Goal: Task Accomplishment & Management: Use online tool/utility

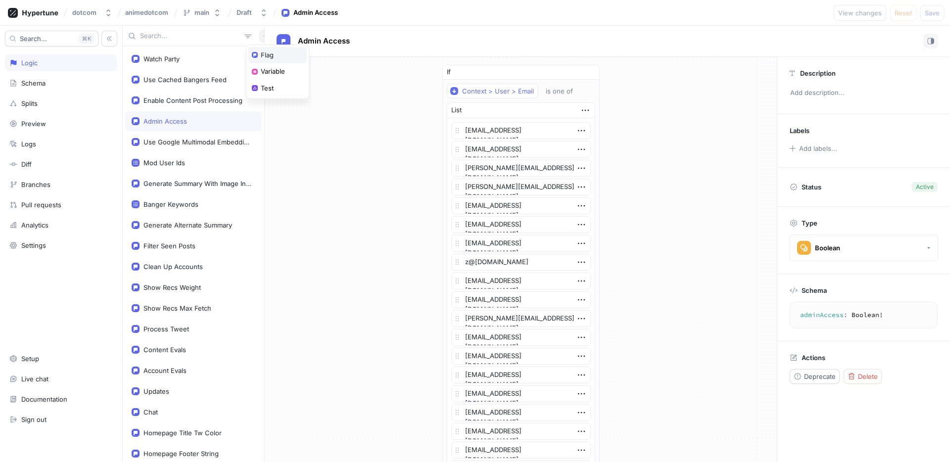
click at [281, 55] on div "Flag" at bounding box center [277, 55] width 58 height 17
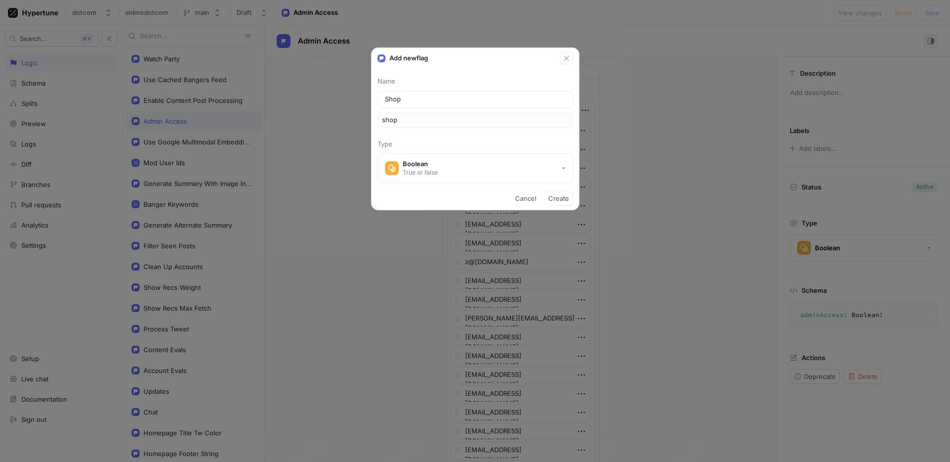
type input "ShopV"
type input "shopV"
type input "ShopV2"
type input "shopV2"
click at [548, 171] on button "Boolean True or false" at bounding box center [474, 168] width 195 height 30
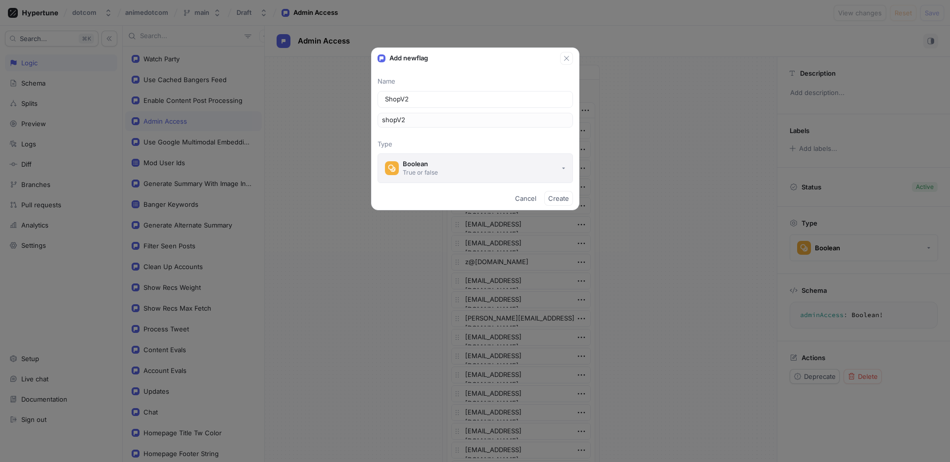
type input "ShopV2"
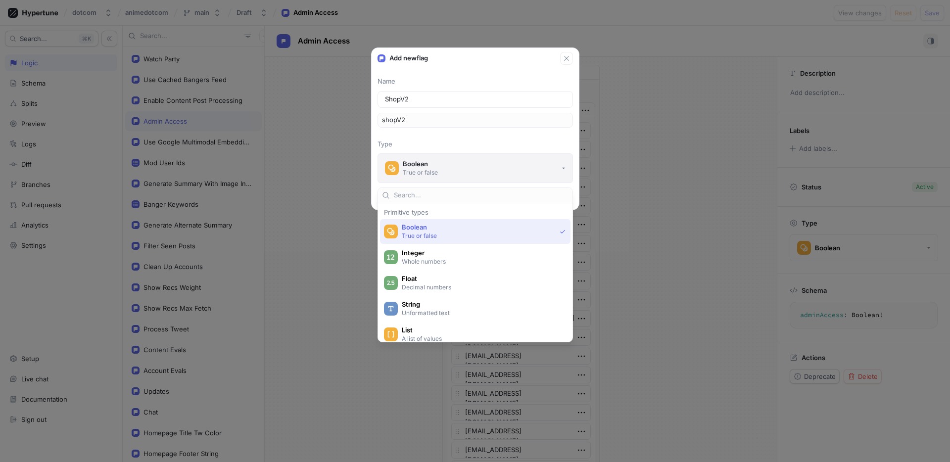
click at [533, 172] on button "Boolean True or false" at bounding box center [474, 168] width 195 height 30
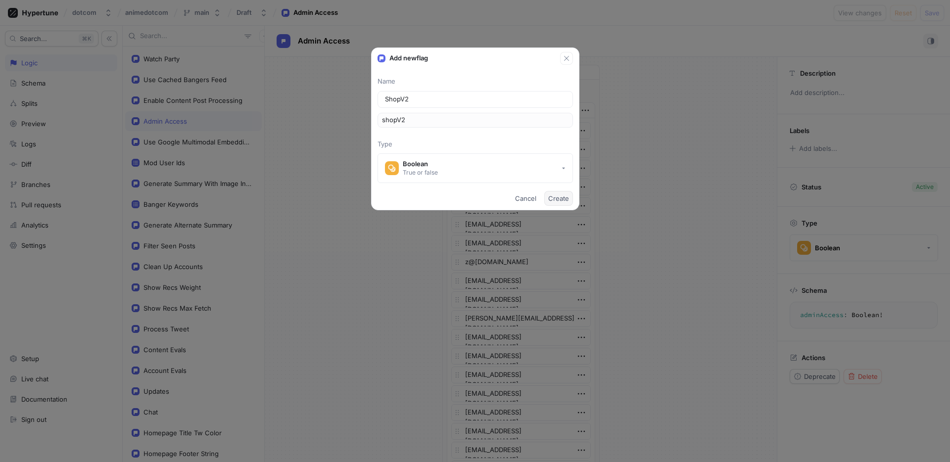
click at [562, 199] on span "Create" at bounding box center [558, 198] width 21 height 6
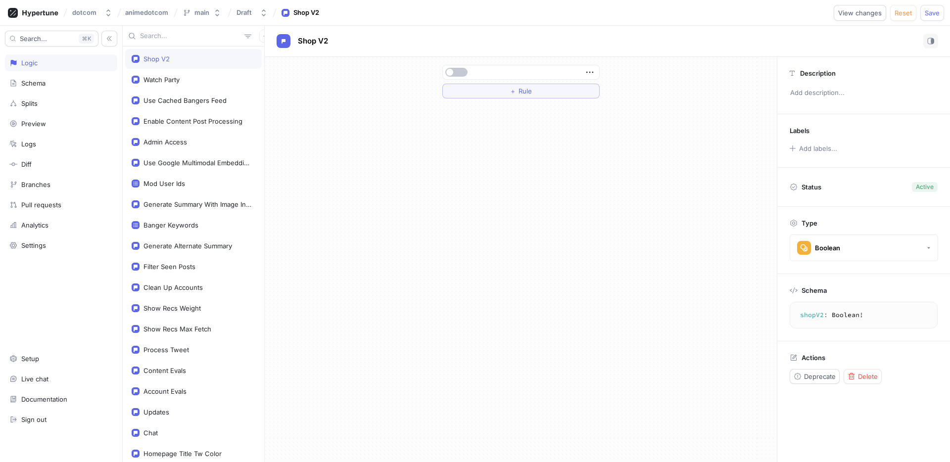
click at [563, 194] on div "＋ Rule" at bounding box center [521, 259] width 512 height 405
click at [498, 88] on button "＋ Rule" at bounding box center [520, 91] width 157 height 15
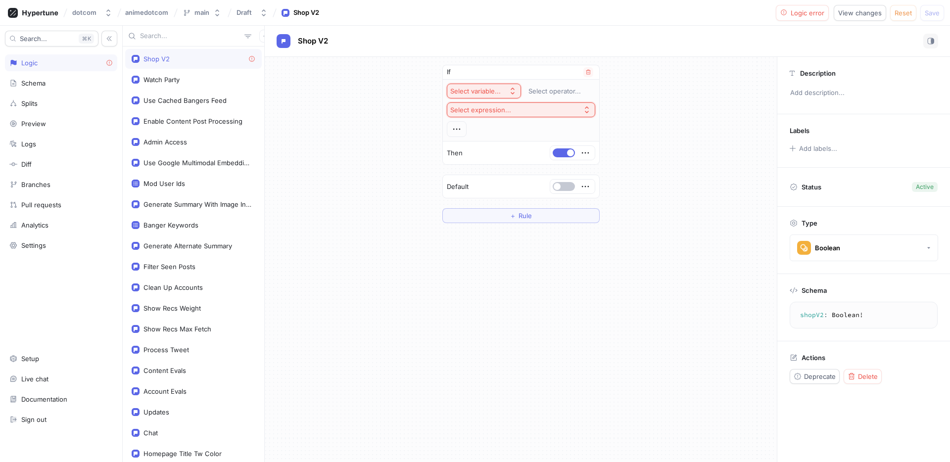
click at [499, 92] on div "Select variable..." at bounding box center [475, 91] width 50 height 8
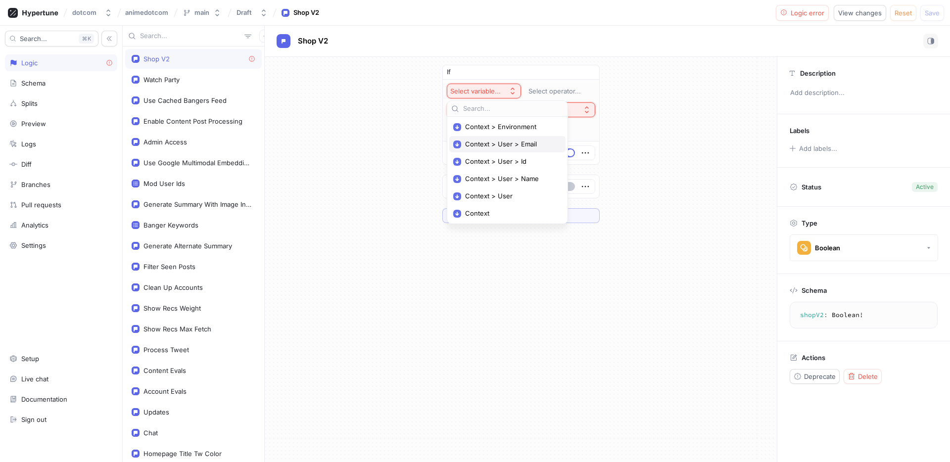
click at [507, 145] on span "Context > User > Email" at bounding box center [511, 144] width 92 height 8
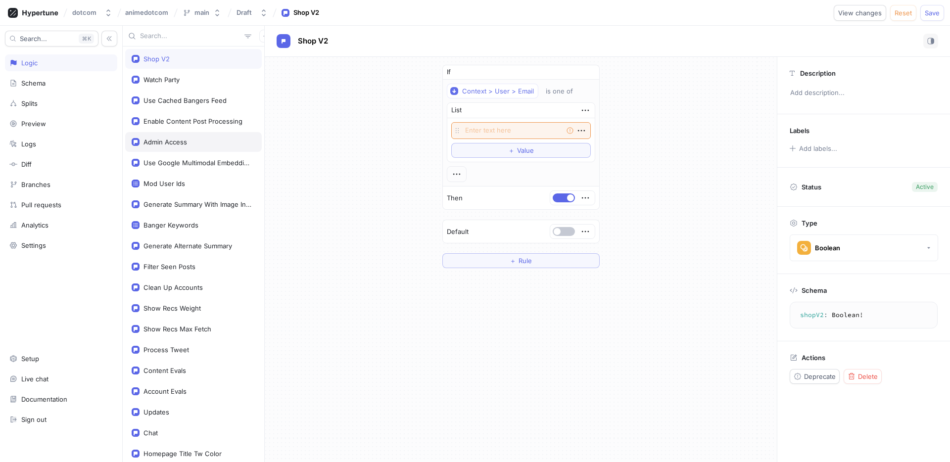
click at [164, 139] on div "Admin Access" at bounding box center [165, 142] width 44 height 8
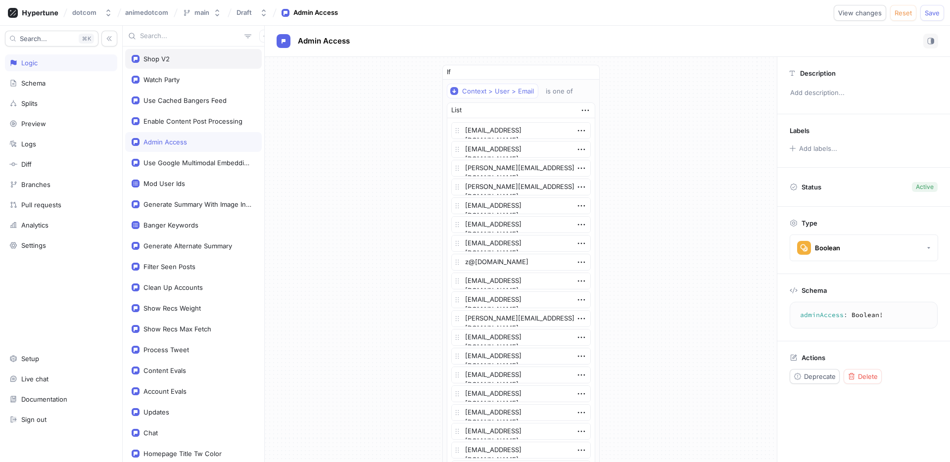
click at [179, 59] on div "Shop V2" at bounding box center [194, 59] width 124 height 8
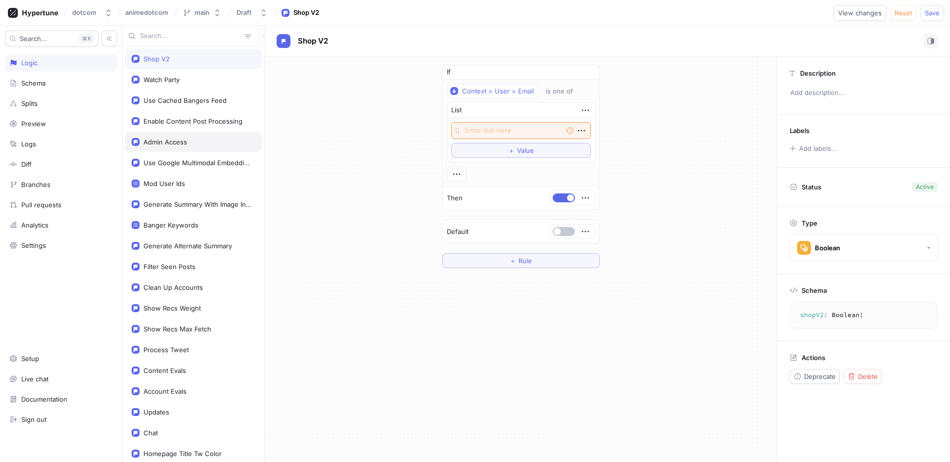
click at [192, 144] on div "Admin Access" at bounding box center [194, 142] width 124 height 8
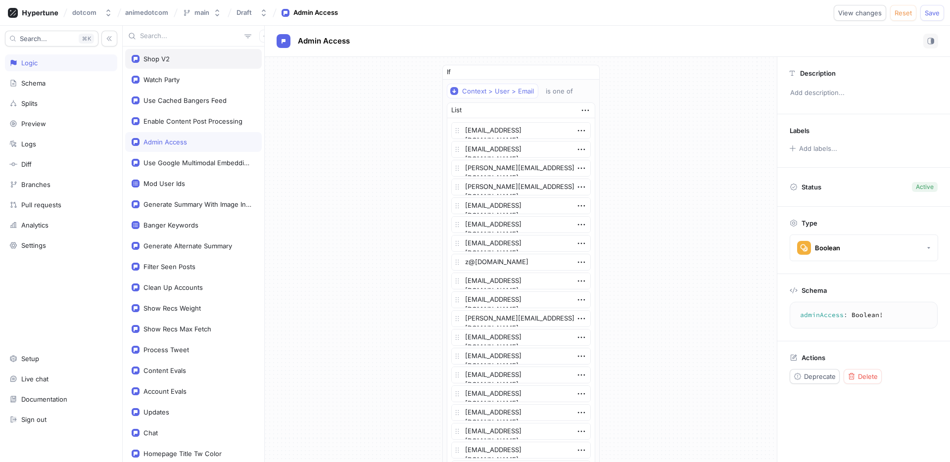
click at [197, 62] on div "Shop V2" at bounding box center [194, 59] width 124 height 8
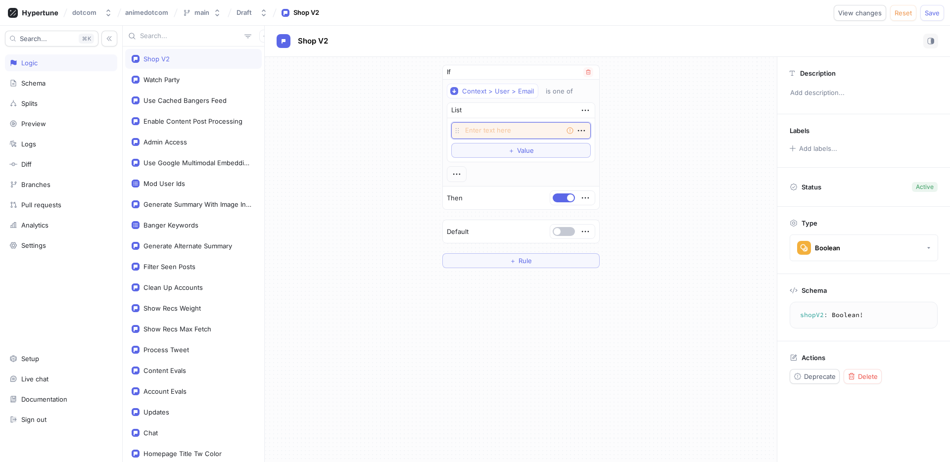
click at [521, 136] on textarea at bounding box center [520, 130] width 139 height 17
type textarea "x"
type textarea "g"
type textarea "x"
type textarea "glh"
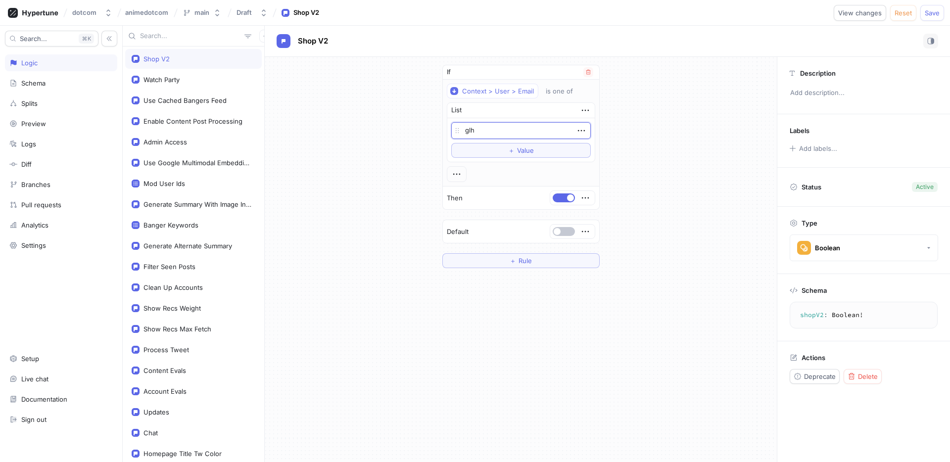
type textarea "x"
type textarea "glhu"
type textarea "x"
type textarea "glhua"
type textarea "x"
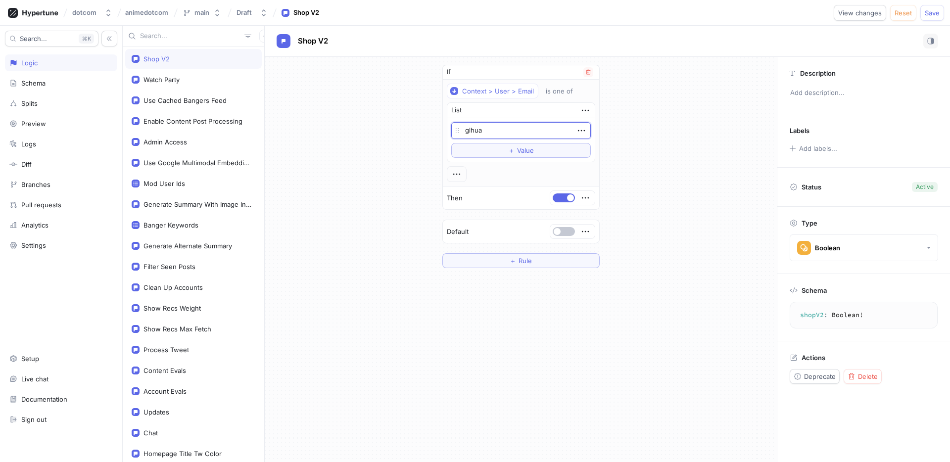
type textarea "glhuan"
type textarea "x"
type textarea "glhuang"
type textarea "x"
type textarea "glhuang2"
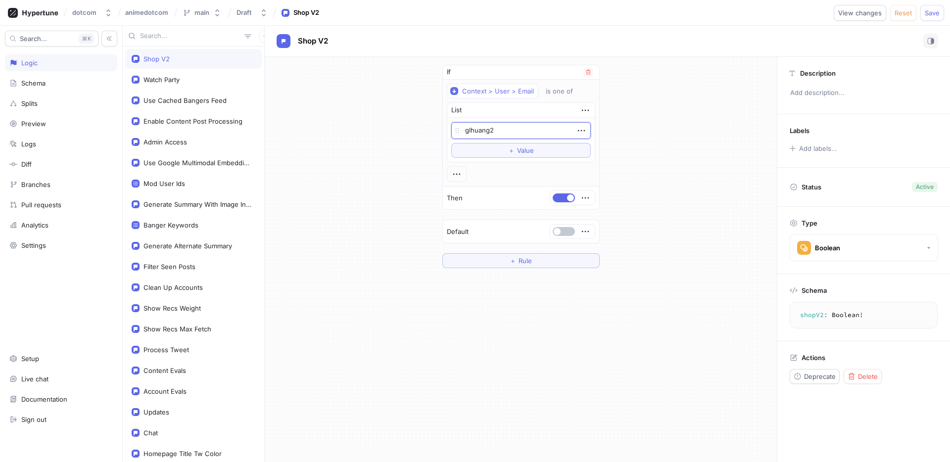
type textarea "x"
type textarea "glhuang23"
type textarea "x"
type textarea "glhuang23@"
type textarea "x"
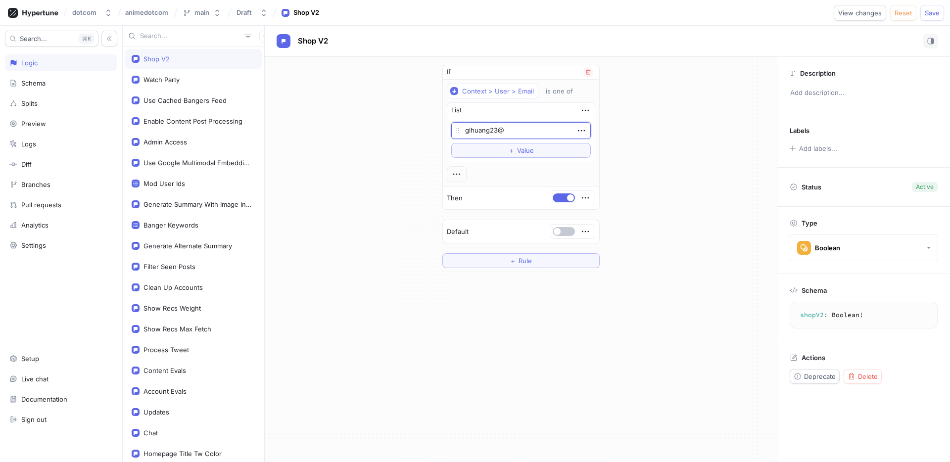
type textarea "glhuang23@g"
type textarea "x"
type textarea "glhuang23@gm"
type textarea "x"
type textarea "glhuang23@gma"
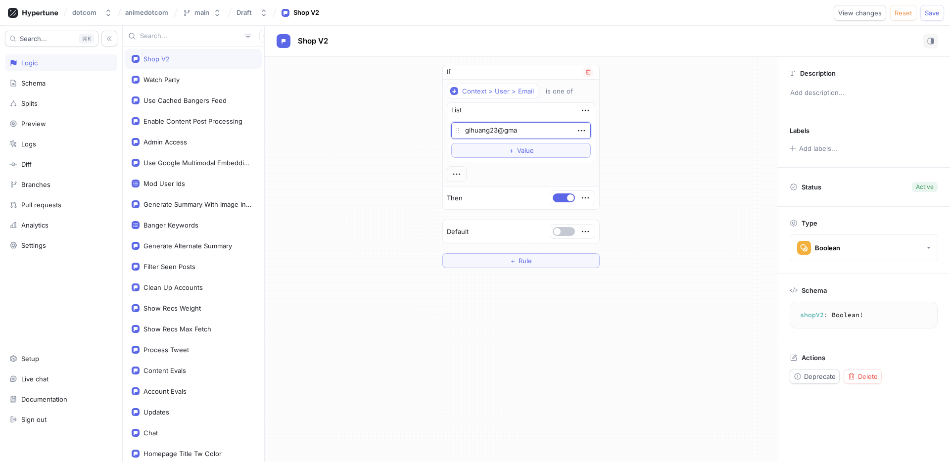
type textarea "x"
type textarea "glhuang23@gmai"
type textarea "x"
type textarea "glhuang23@gmail"
type textarea "x"
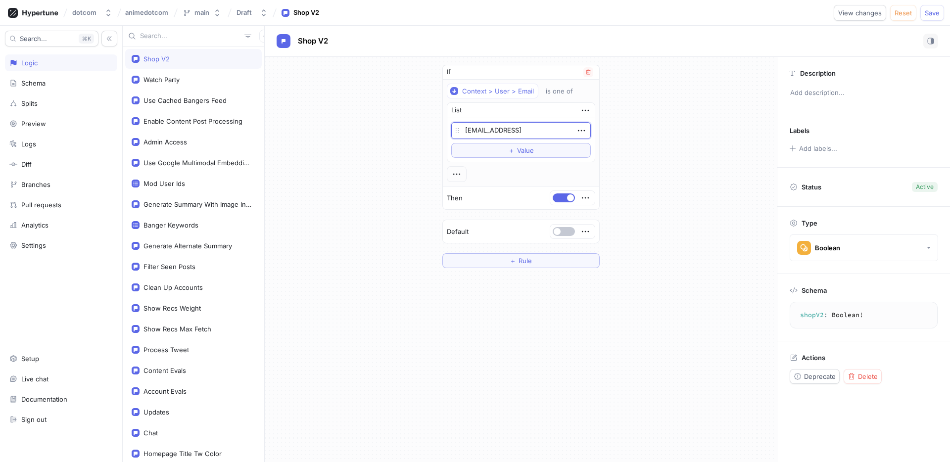
type textarea "glhuang23@gmail."
type textarea "x"
type textarea "glhuang23@gmail.c"
type textarea "x"
type textarea "glhuang23@gmail.co"
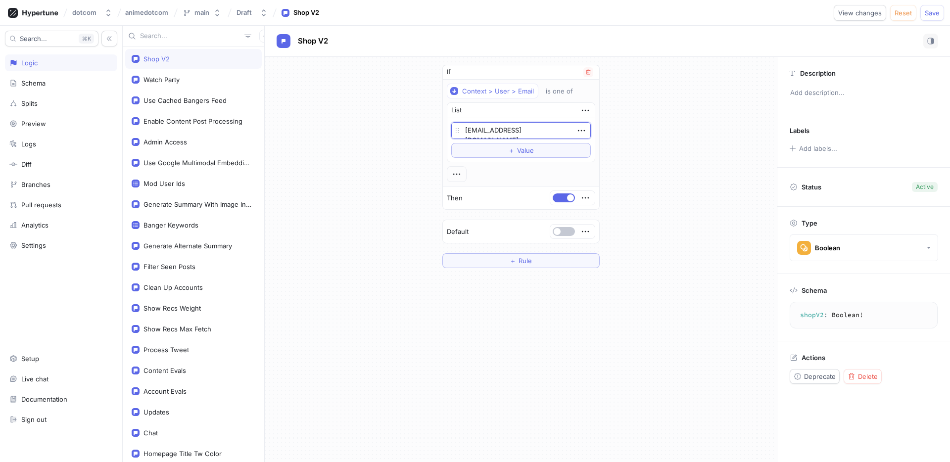
type textarea "x"
type textarea "glhuang23@gmail.com"
drag, startPoint x: 709, startPoint y: 182, endPoint x: 665, endPoint y: 207, distance: 50.7
click at [709, 182] on div "If Context > User > Email is one of List glhuang23@gmail.com To pick up a dragg…" at bounding box center [521, 166] width 512 height 219
click at [704, 235] on div "If Context > User > Email is one of List glhuang23@gmail.com To pick up a dragg…" at bounding box center [521, 166] width 512 height 219
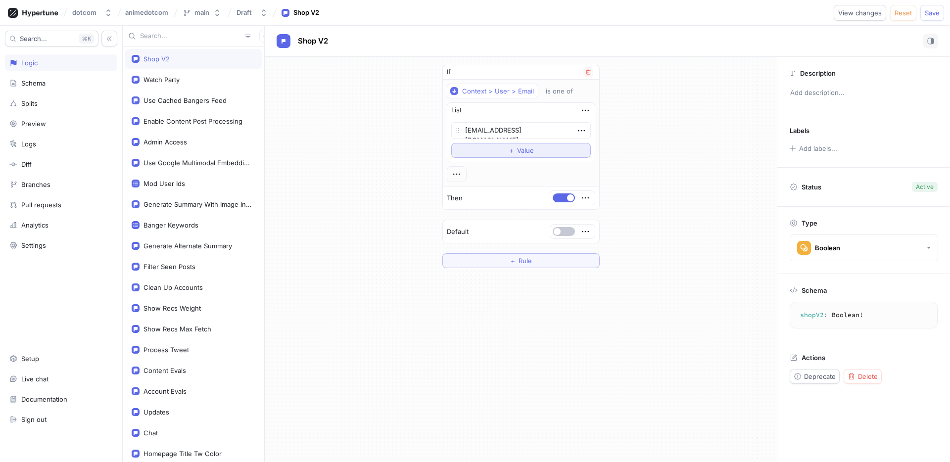
click at [510, 150] on span "＋" at bounding box center [511, 150] width 6 height 6
click at [506, 150] on textarea at bounding box center [520, 149] width 139 height 17
type textarea "x"
type textarea "g"
type textarea "x"
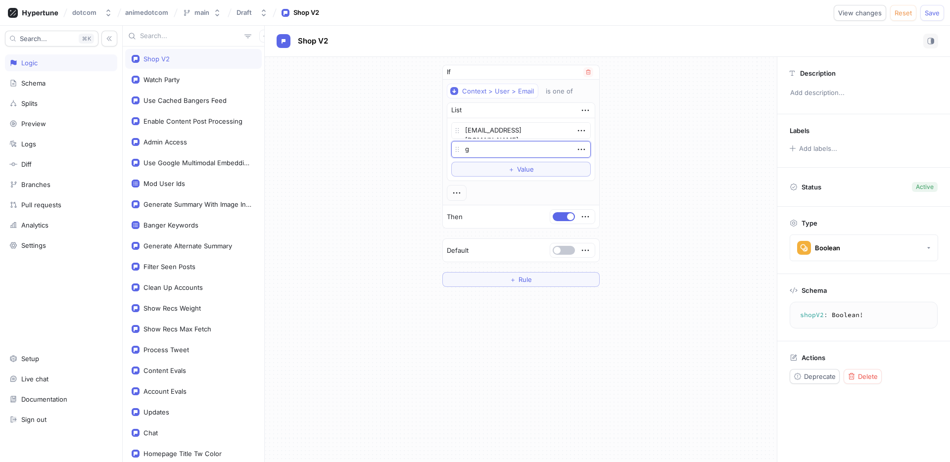
type textarea "gi"
type textarea "x"
type textarea "gif"
type textarea "x"
type textarea "giff"
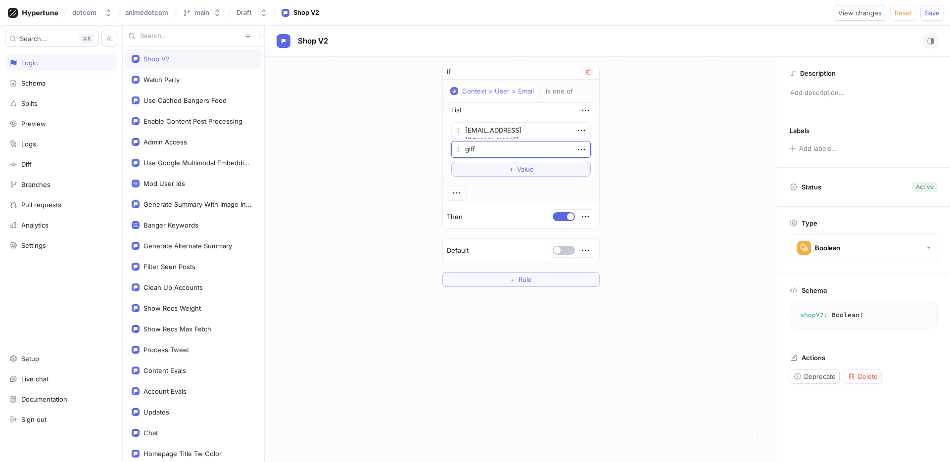
type textarea "x"
type textarea "giff@"
type textarea "x"
type textarea "giff@chj"
type textarea "x"
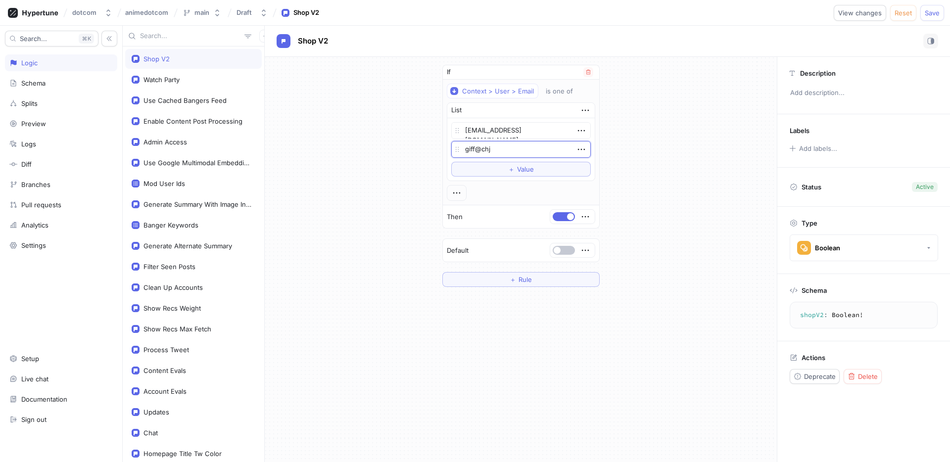
type textarea "giff@chji"
type textarea "x"
type textarea "giff@chjir"
type textarea "x"
type textarea "giff@chji"
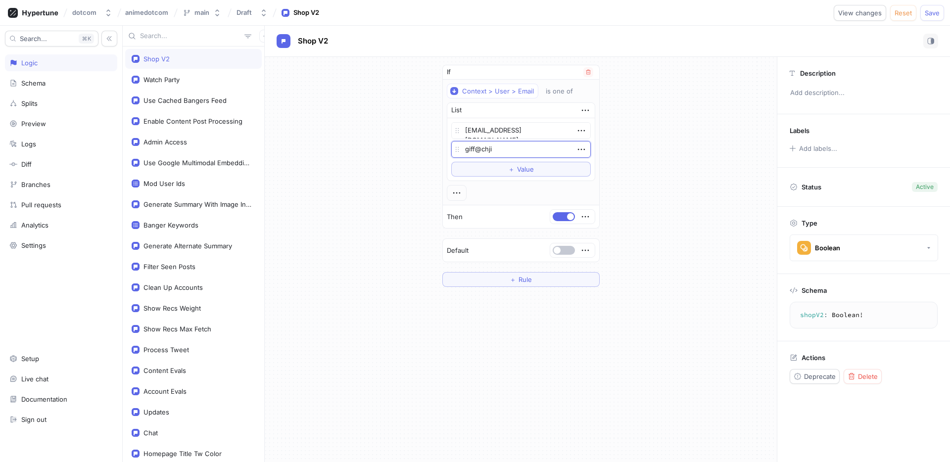
type textarea "x"
type textarea "giff@chj"
type textarea "x"
type textarea "giff@ch"
type textarea "x"
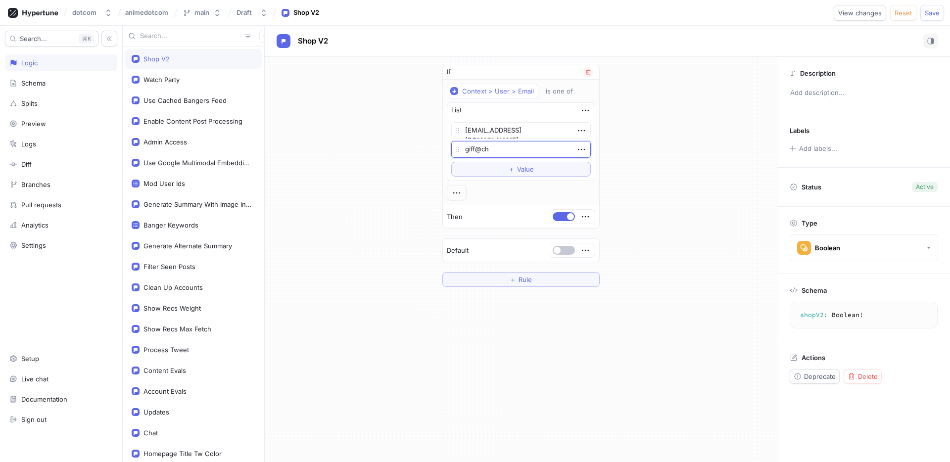
type textarea "giff@chi"
type textarea "x"
type textarea "giff@chir"
type textarea "x"
type textarea "giff@chiru"
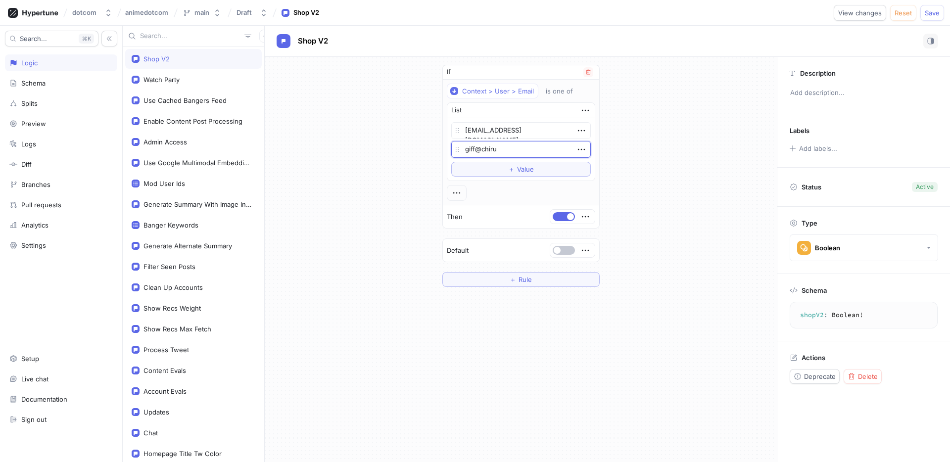
type textarea "x"
type textarea "giff@chirul"
type textarea "x"
type textarea "giff@chirula"
type textarea "x"
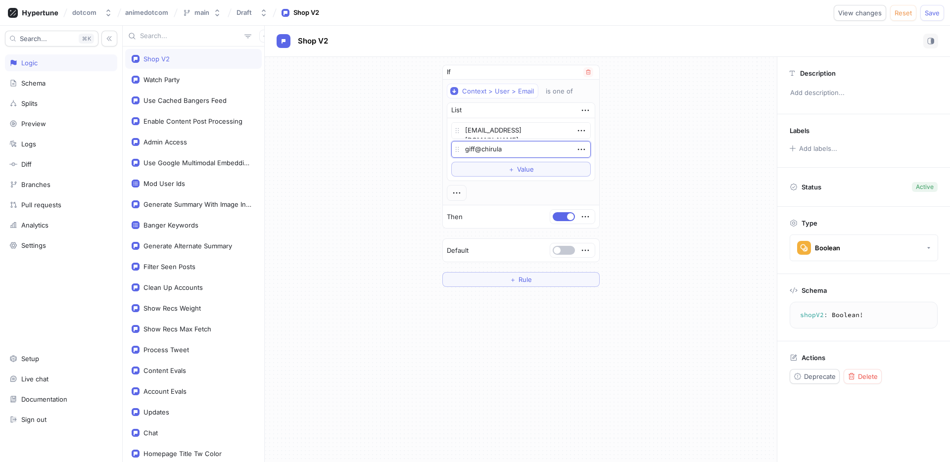
type textarea "giff@chirulab"
type textarea "x"
type textarea "giff@chirulabs"
type textarea "x"
type textarea "giff@chirulabs."
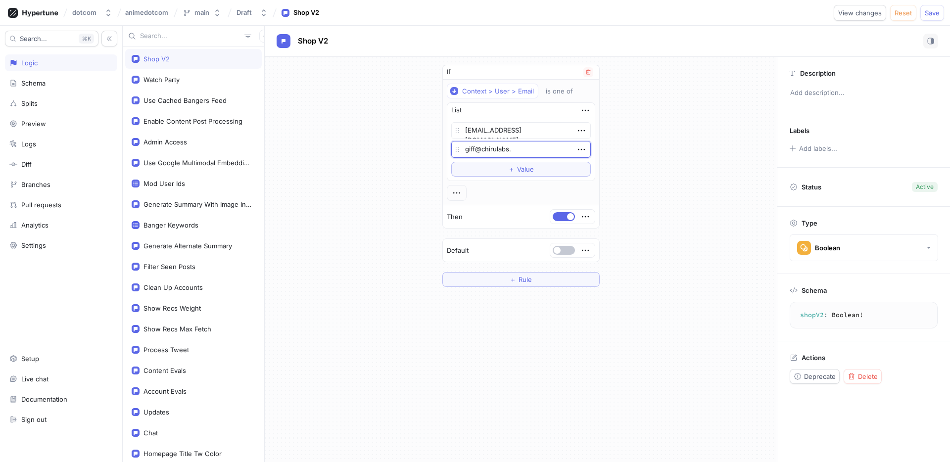
type textarea "x"
type textarea "giff@chirulabs.c"
type textarea "x"
type textarea "giff@chirulabs.co"
type textarea "x"
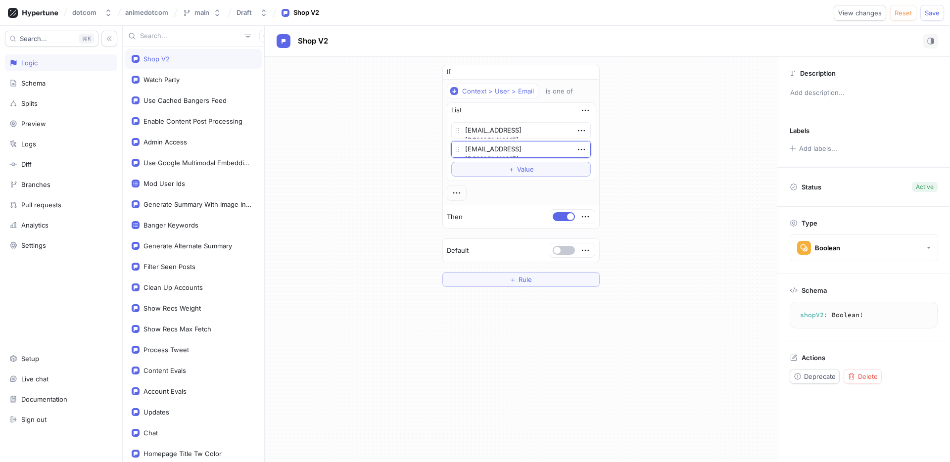
type textarea "giff@chirulabs.com"
click at [692, 176] on div "If Context > User > Email is one of List glhuang23@gmail.com giff@chirulabs.com…" at bounding box center [521, 176] width 512 height 238
drag, startPoint x: 937, startPoint y: 13, endPoint x: 905, endPoint y: 11, distance: 32.2
click at [937, 13] on span "Save" at bounding box center [931, 13] width 15 height 6
type textarea "x"
